Goal: Task Accomplishment & Management: Use online tool/utility

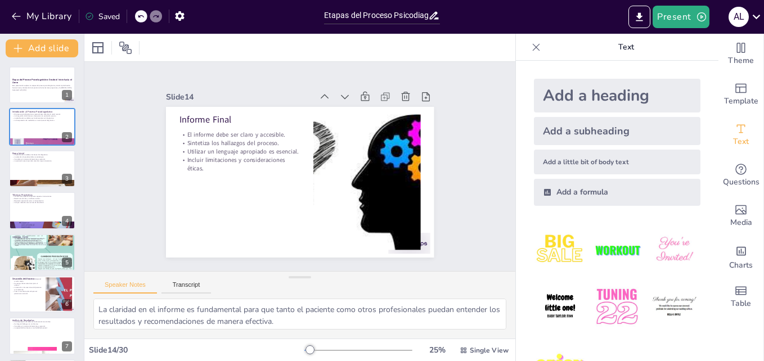
checkbox input "true"
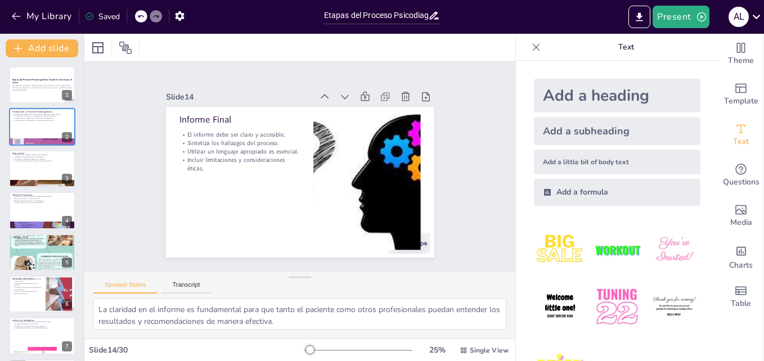
checkbox input "true"
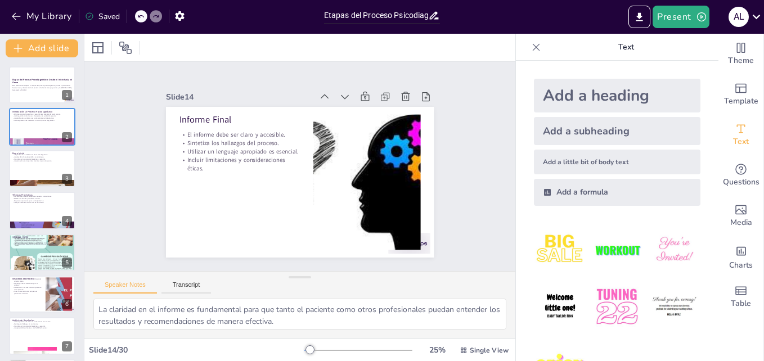
checkbox input "true"
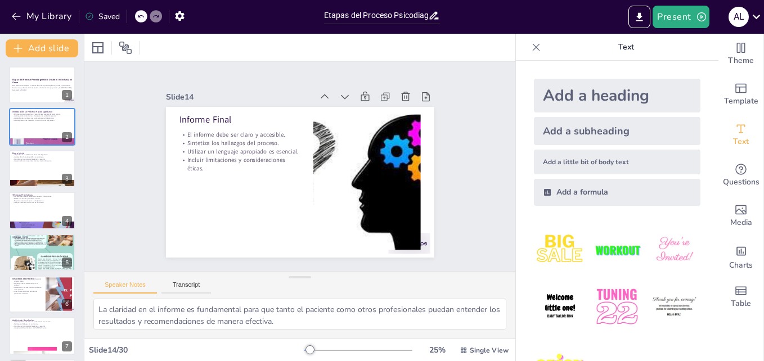
click at [123, 141] on div "Slide 1 Etapas del Proceso Psicodiagnóstico: Desde el Inicio hasta el Cierre Es…" at bounding box center [299, 166] width 431 height 209
checkbox input "true"
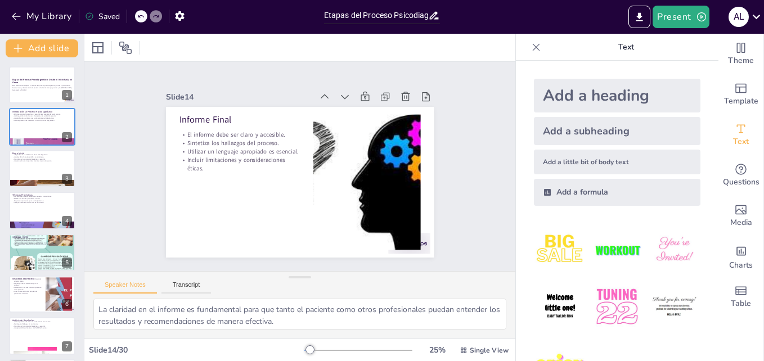
checkbox input "true"
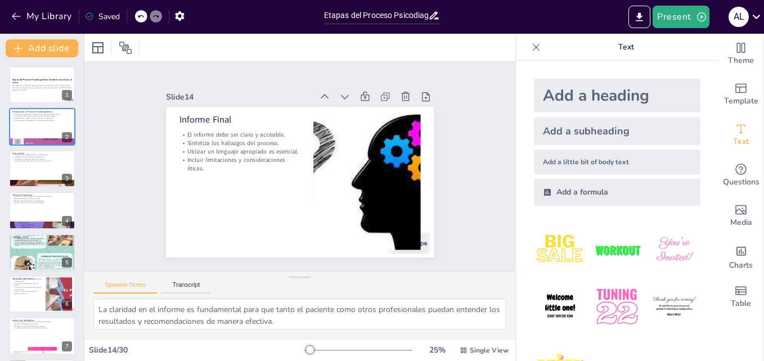
checkbox input "true"
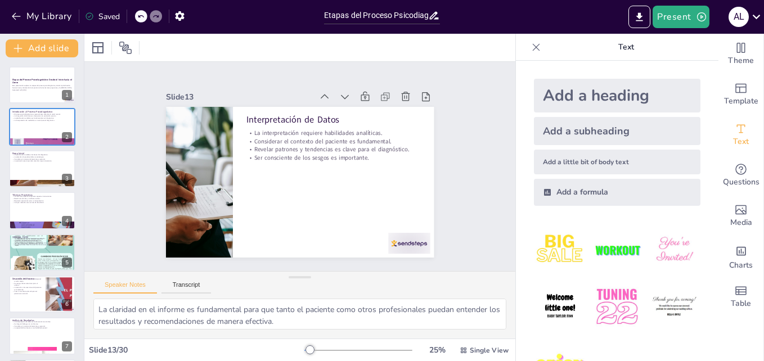
checkbox input "true"
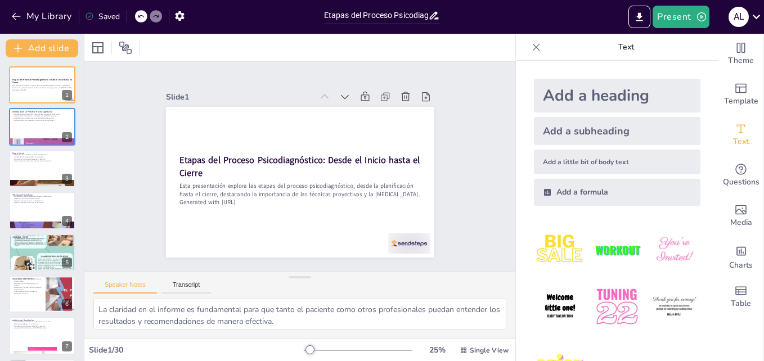
checkbox input "true"
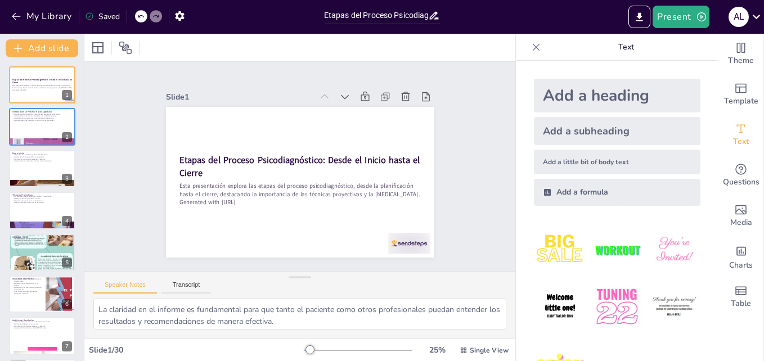
checkbox input "true"
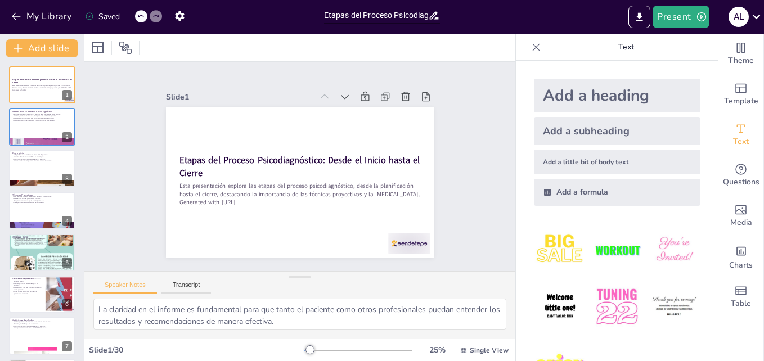
checkbox input "true"
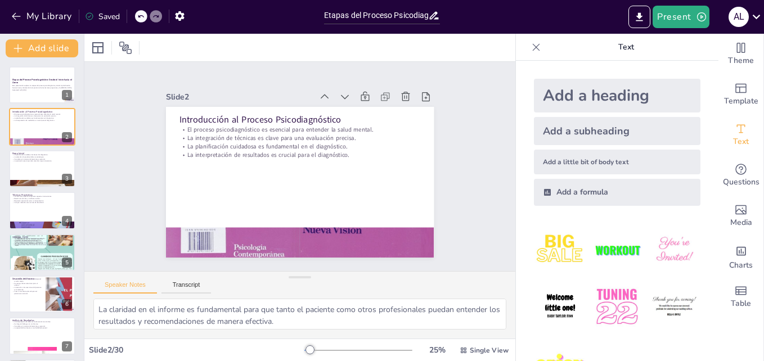
checkbox input "true"
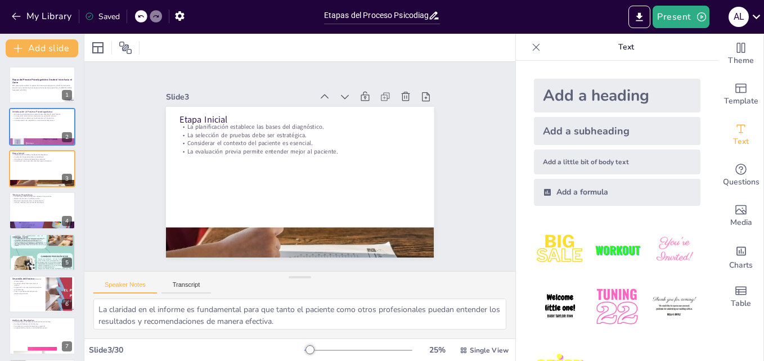
checkbox input "true"
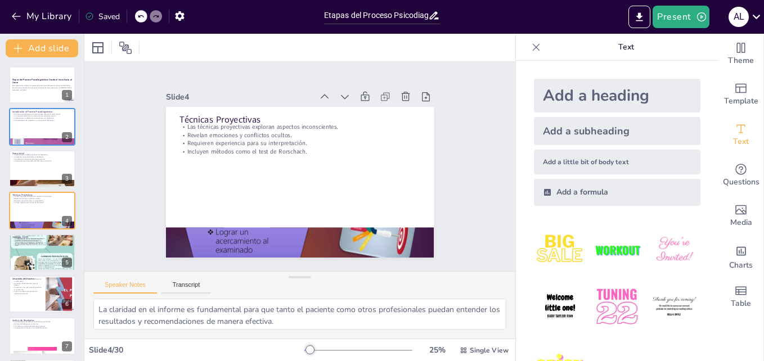
checkbox input "true"
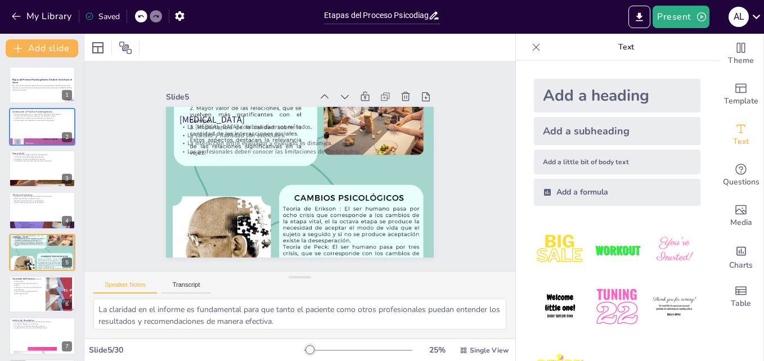
checkbox input "true"
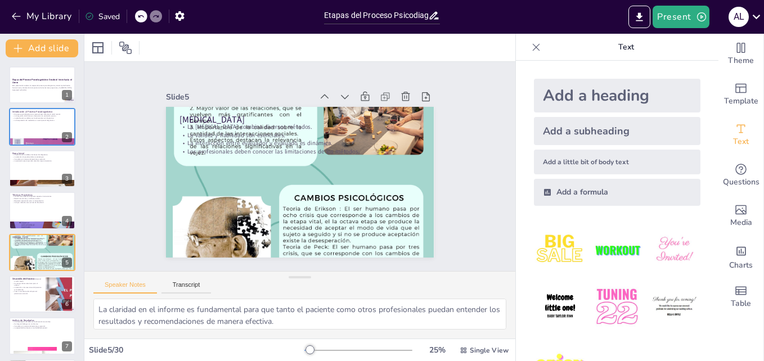
checkbox input "true"
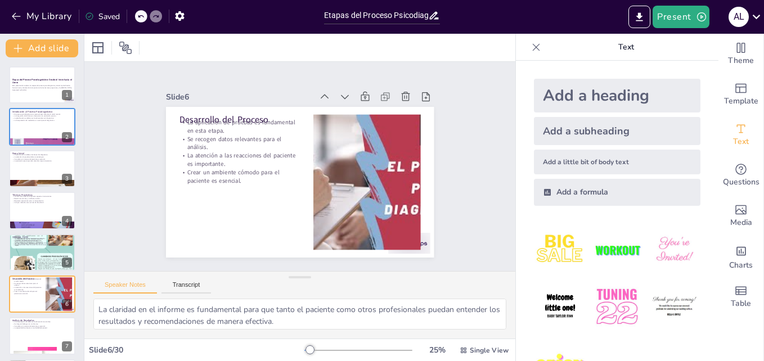
checkbox input "true"
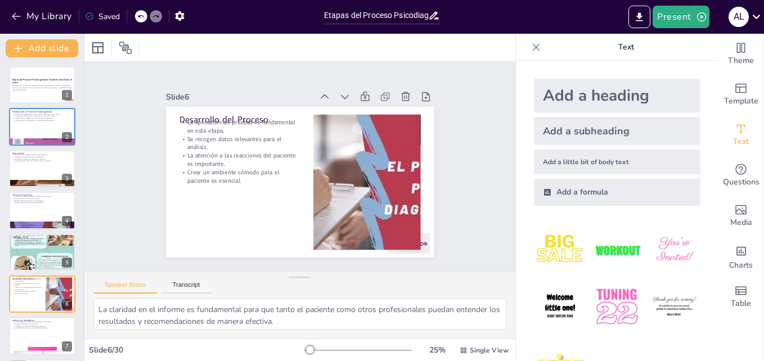
checkbox input "true"
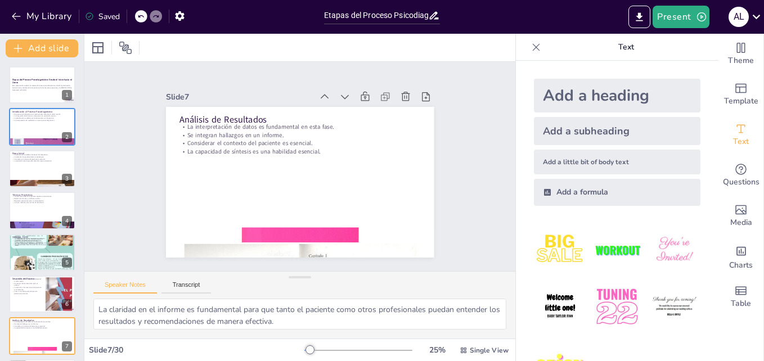
checkbox input "true"
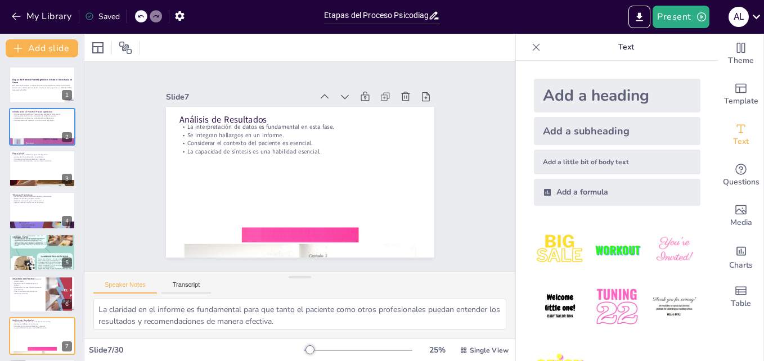
checkbox input "true"
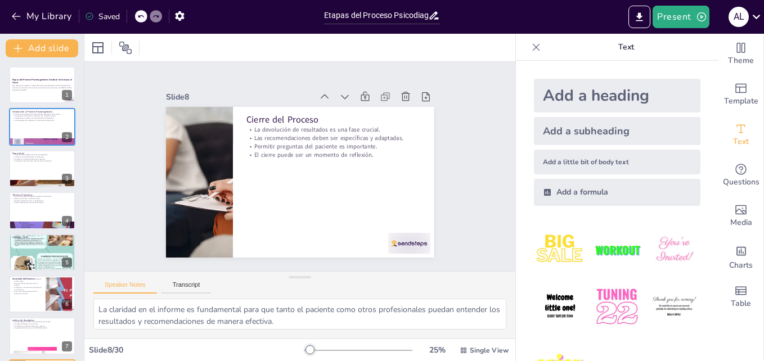
checkbox input "true"
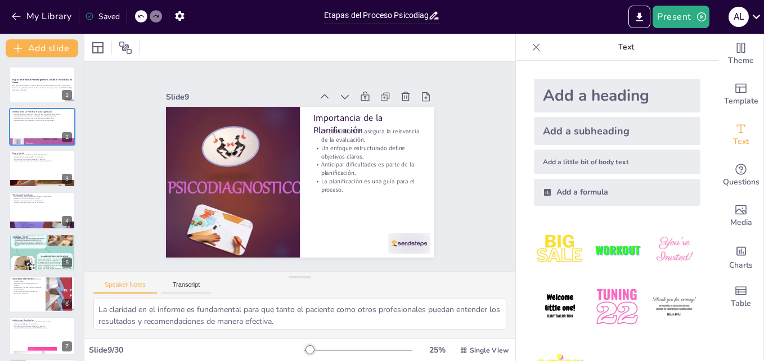
checkbox input "true"
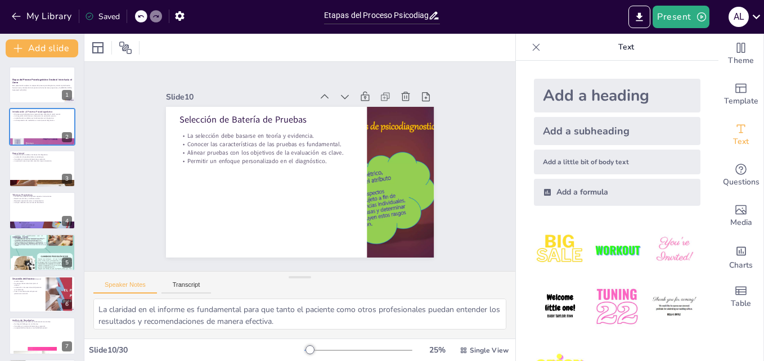
checkbox input "true"
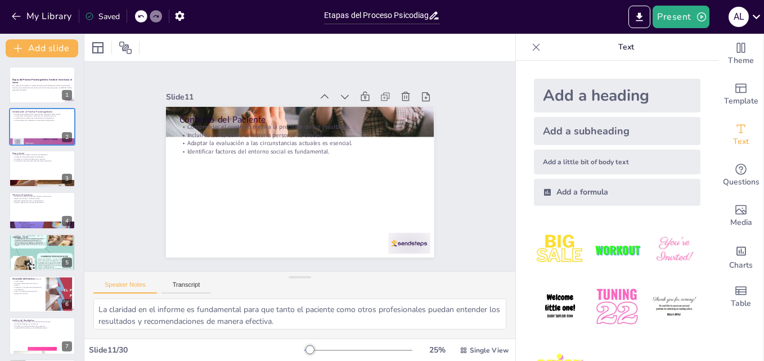
checkbox input "true"
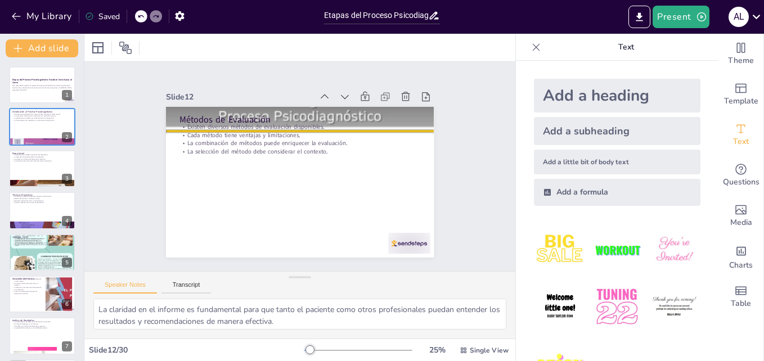
checkbox input "true"
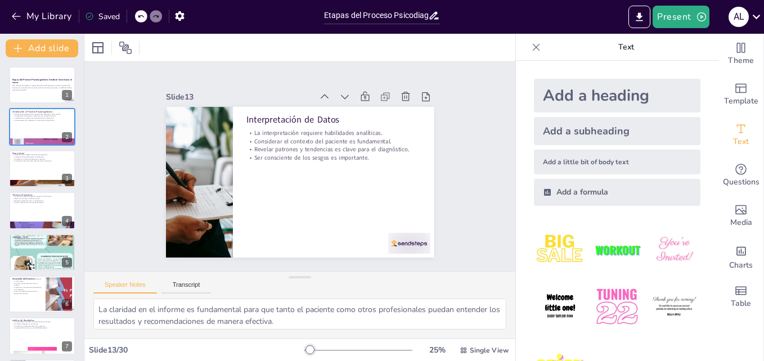
checkbox input "true"
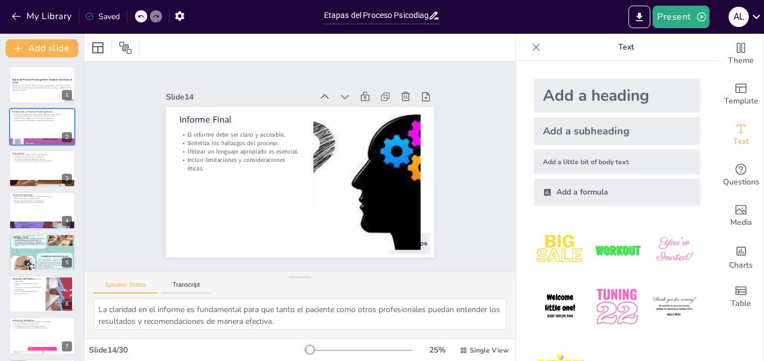
checkbox input "true"
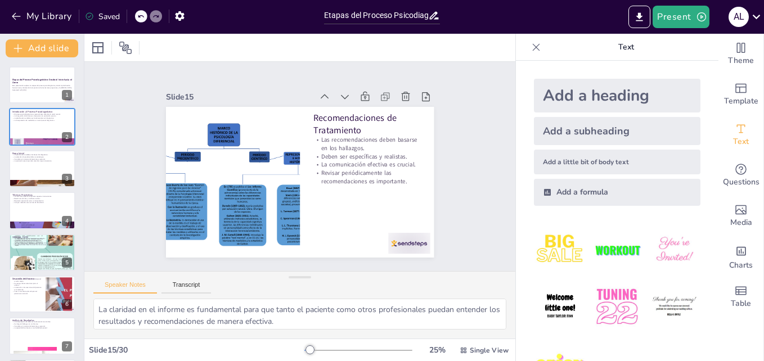
checkbox input "true"
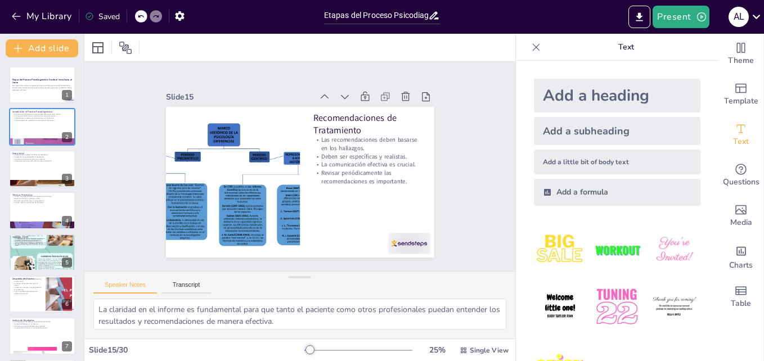
checkbox input "true"
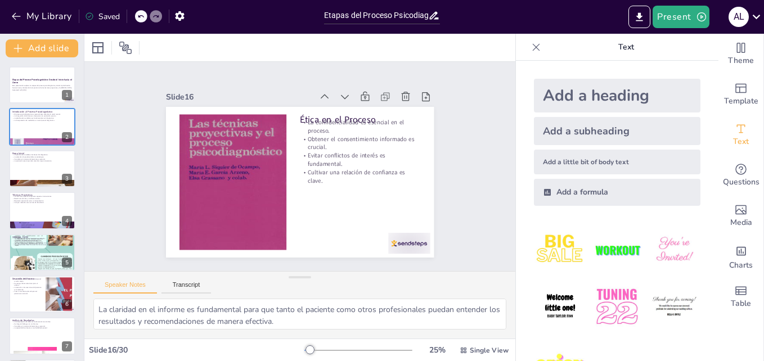
checkbox input "true"
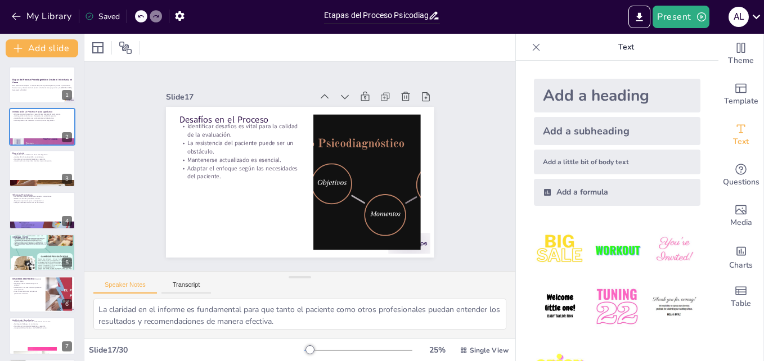
checkbox input "true"
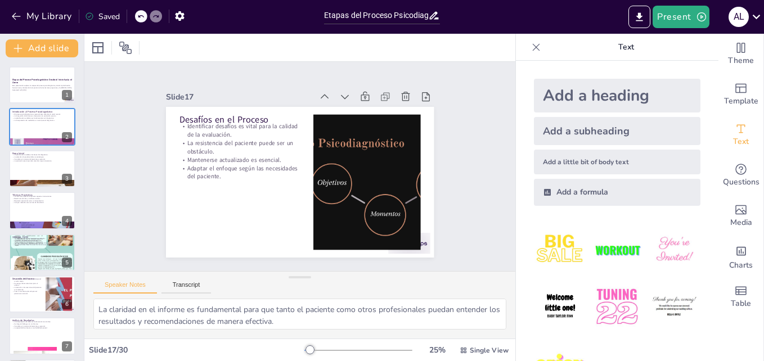
checkbox input "true"
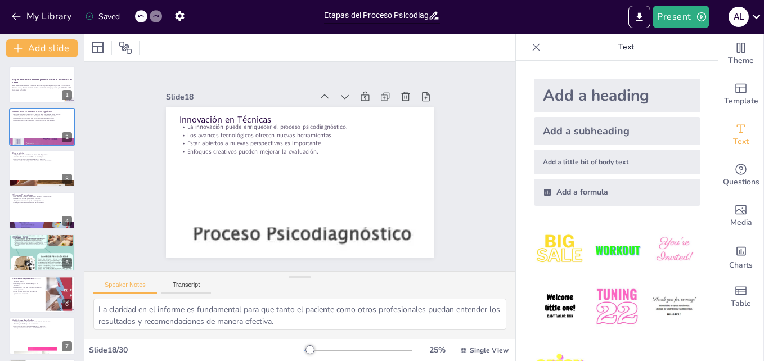
checkbox input "true"
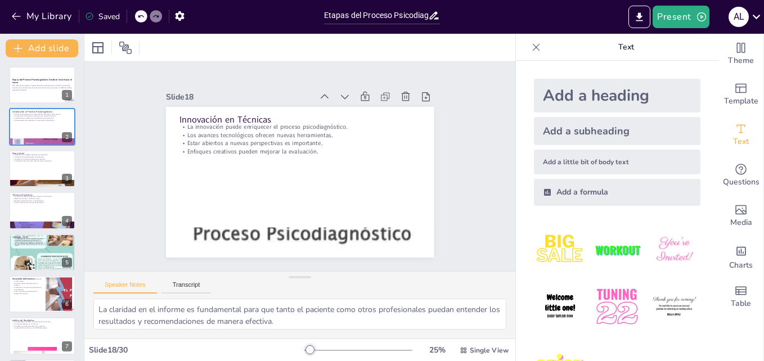
checkbox input "true"
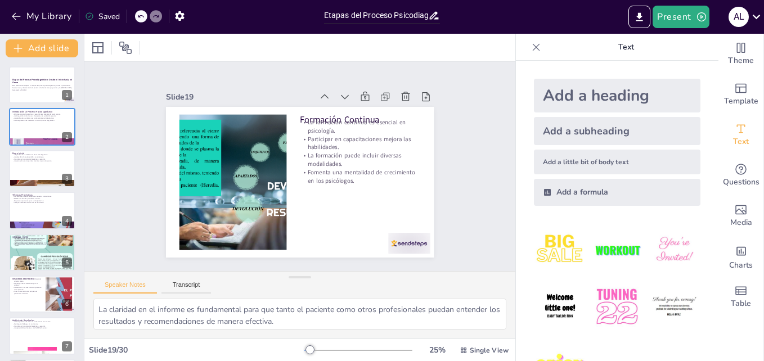
checkbox input "true"
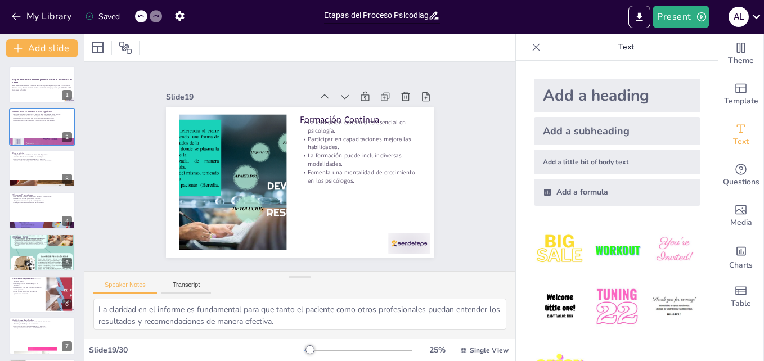
checkbox input "true"
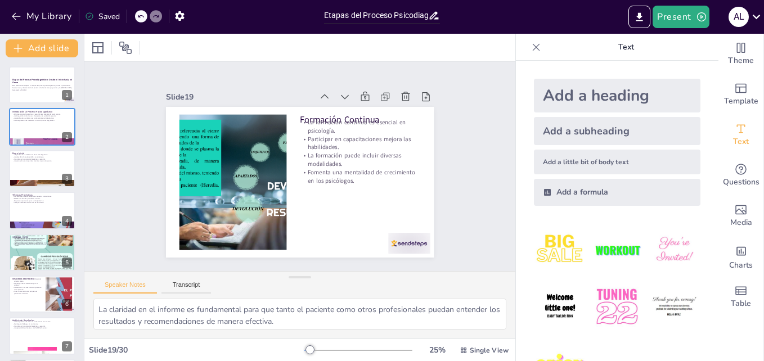
checkbox input "true"
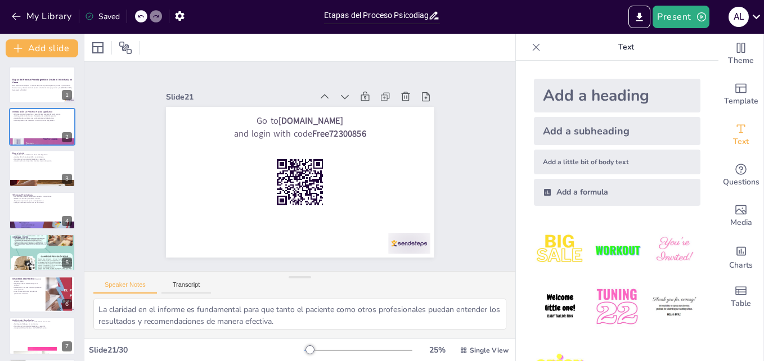
checkbox input "true"
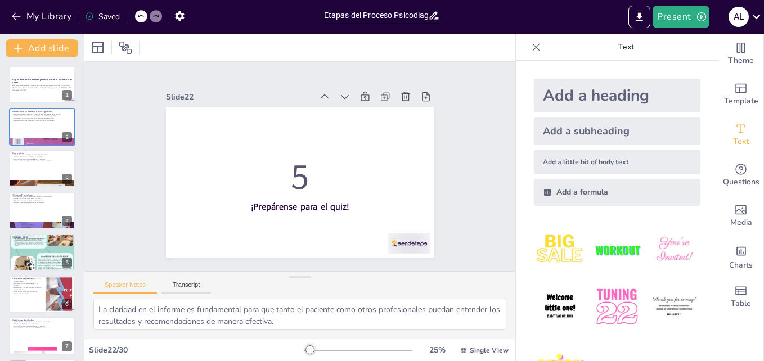
checkbox input "true"
